Goal: Task Accomplishment & Management: Manage account settings

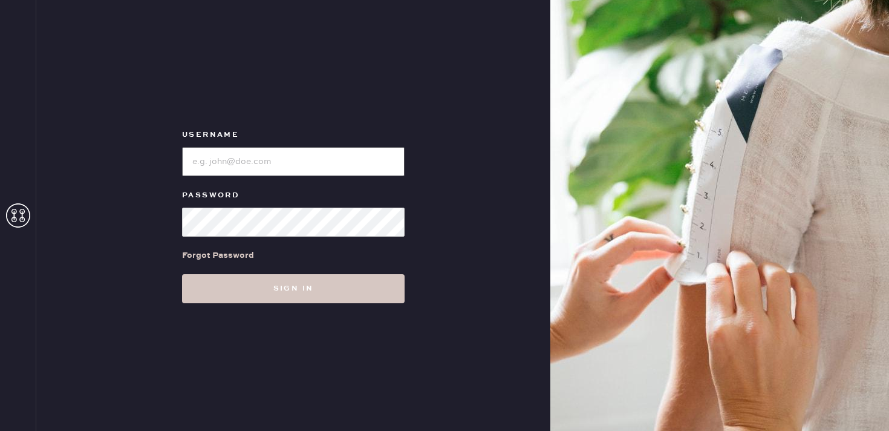
click at [332, 163] on input "loginName" at bounding box center [293, 161] width 223 height 29
click at [332, 159] on input "loginName" at bounding box center [293, 161] width 223 height 29
type input "reformationsantamonica"
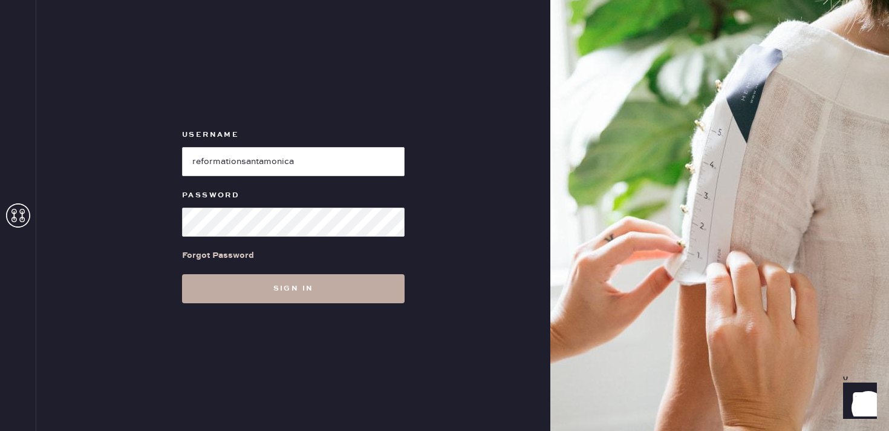
click at [375, 288] on button "Sign in" at bounding box center [293, 288] width 223 height 29
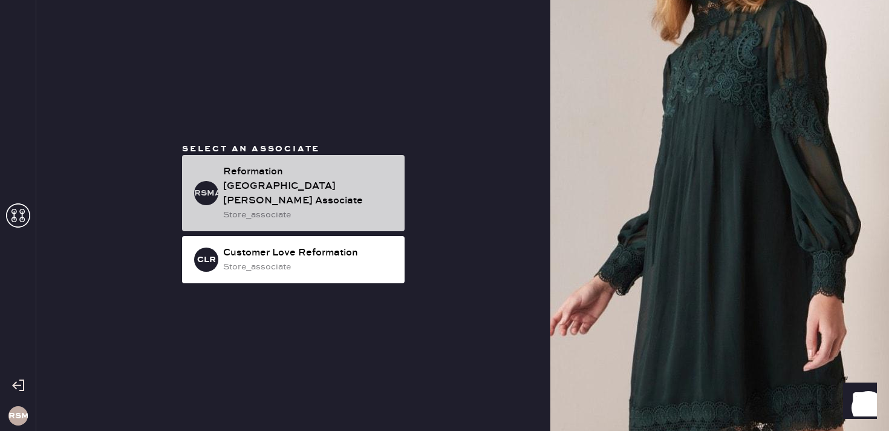
click at [315, 208] on div "store_associate" at bounding box center [309, 214] width 172 height 13
